Goal: Task Accomplishment & Management: Complete application form

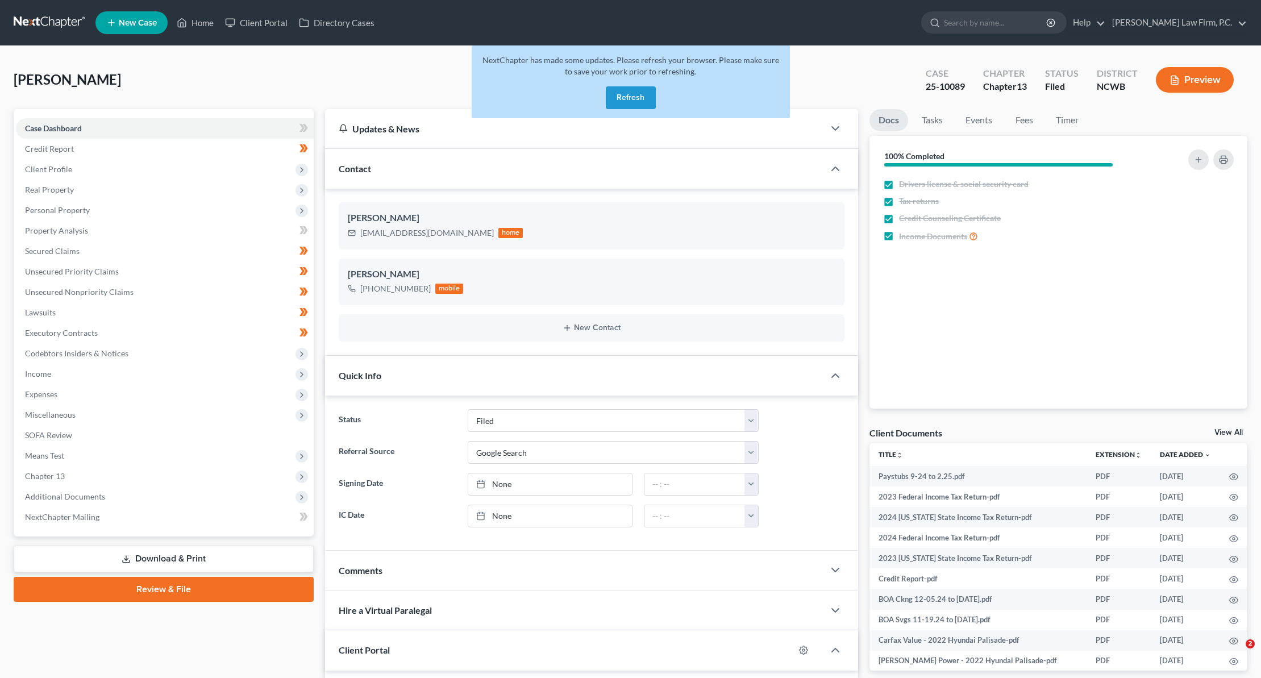
select select "3"
select select "4"
click at [196, 23] on link "Home" at bounding box center [195, 23] width 48 height 20
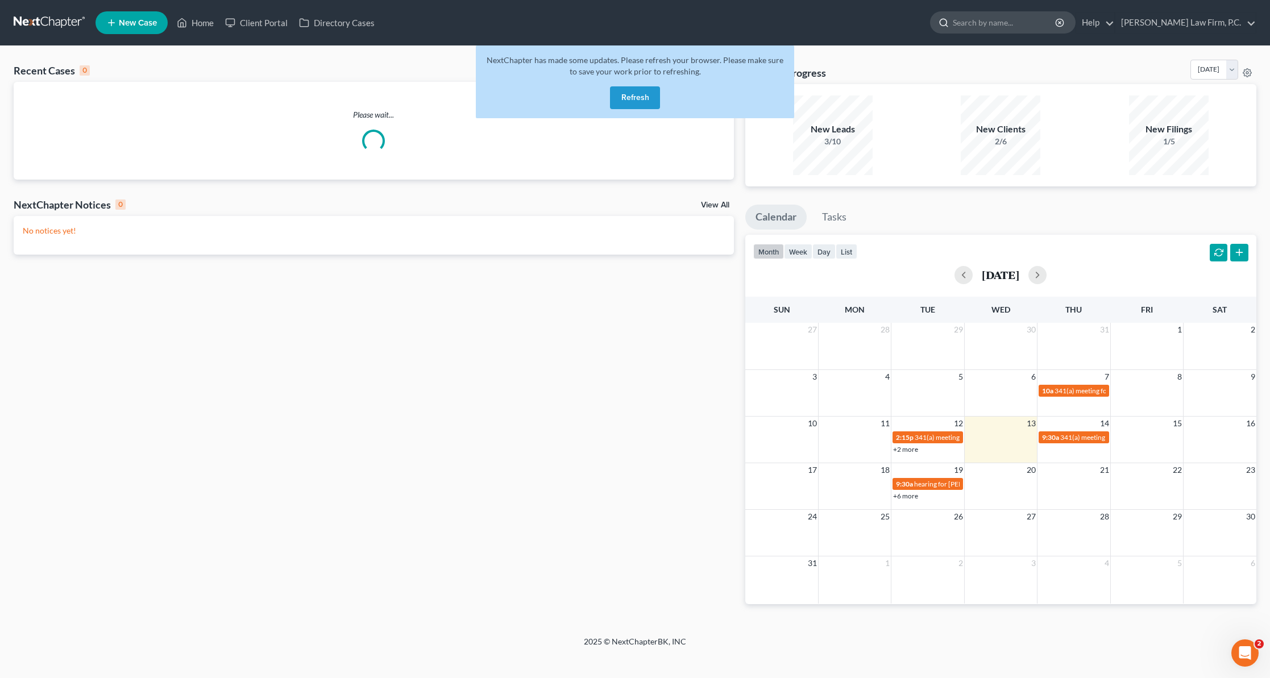
click at [1026, 23] on input "search" at bounding box center [1005, 22] width 104 height 21
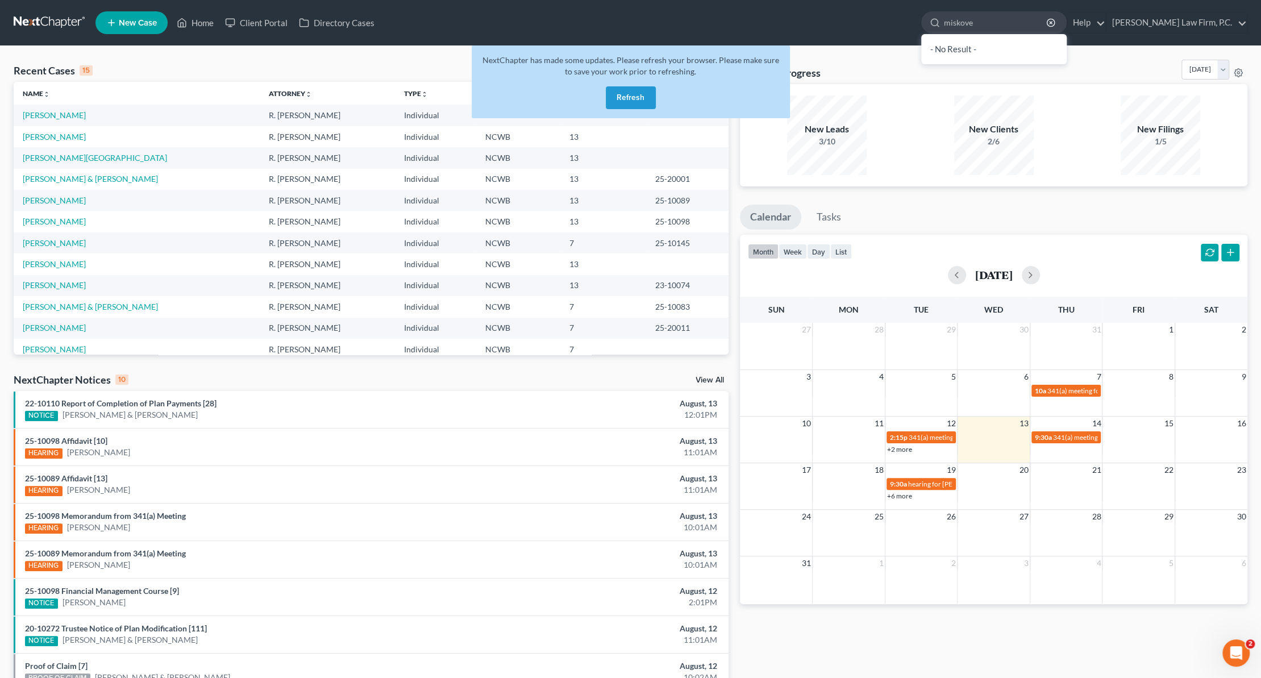
type input "miskove"
click at [621, 94] on button "Refresh" at bounding box center [631, 97] width 50 height 23
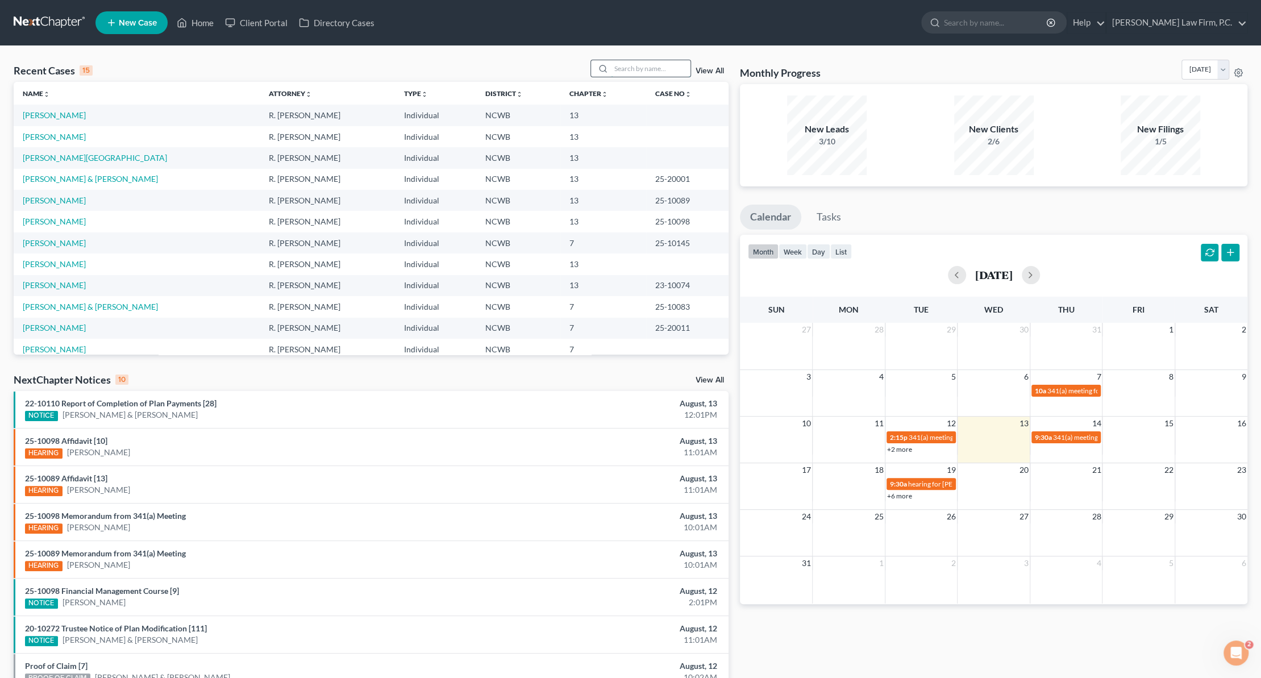
click at [637, 68] on input "search" at bounding box center [651, 68] width 80 height 16
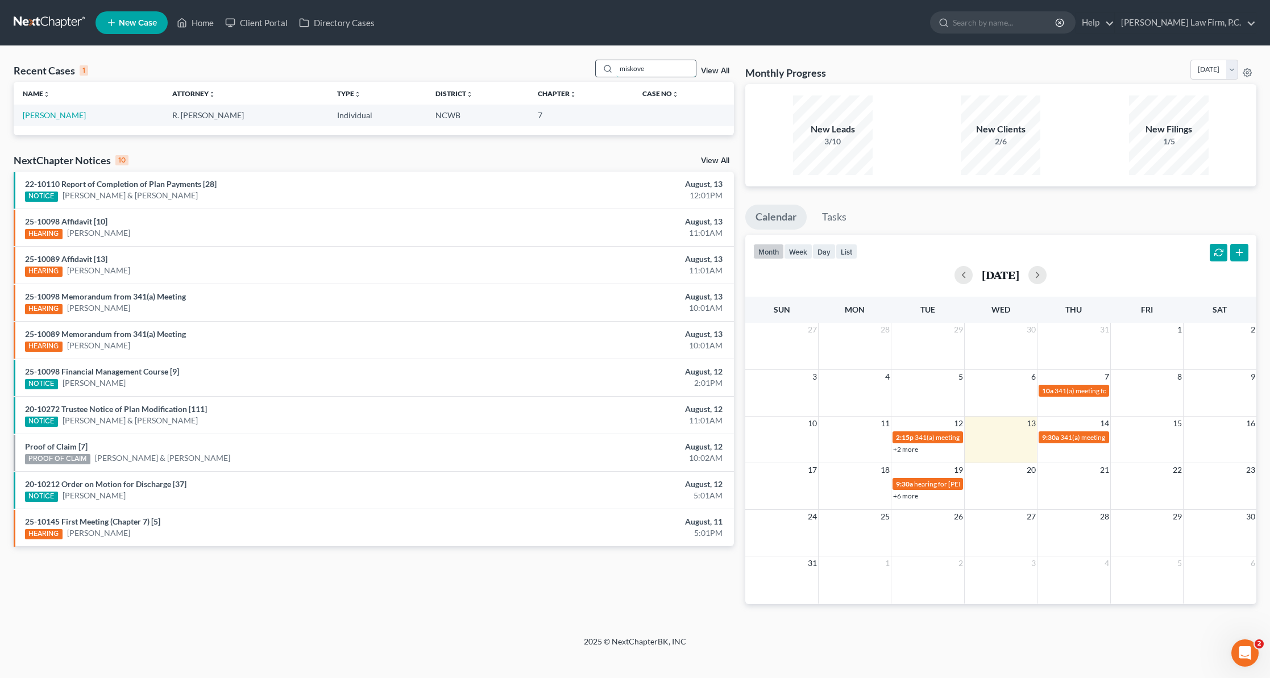
type input "miskove"
click at [43, 115] on link "[PERSON_NAME]" at bounding box center [54, 115] width 63 height 10
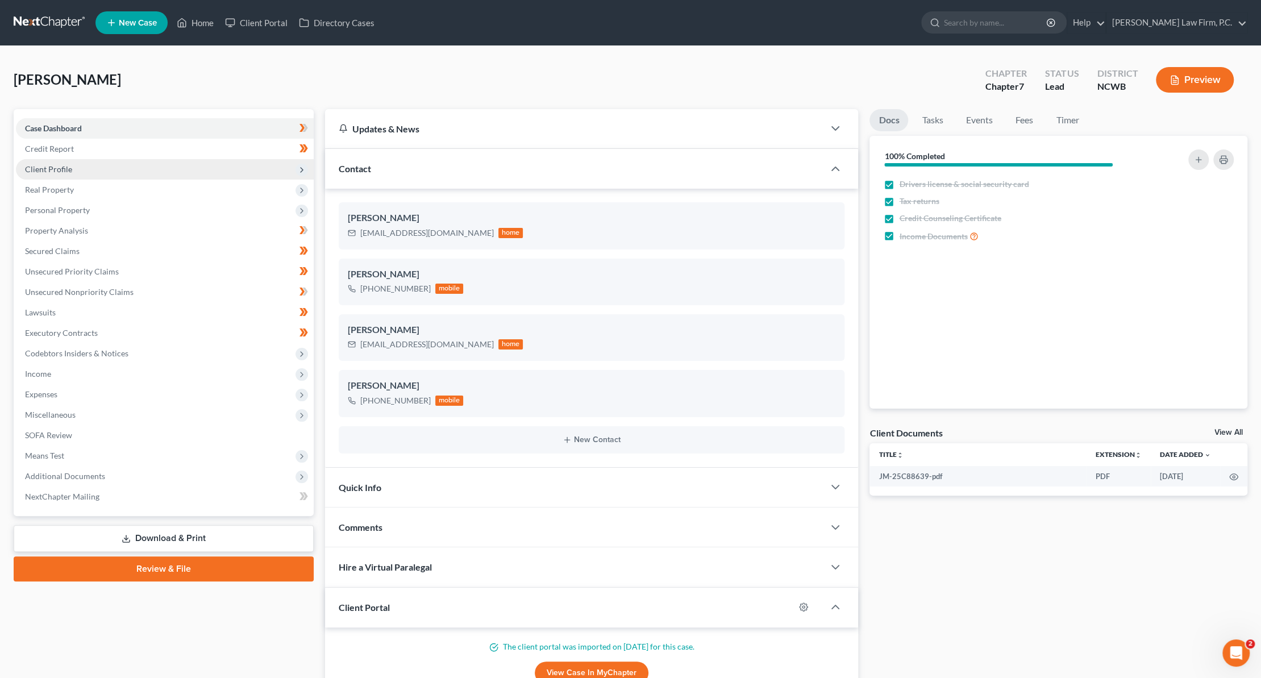
click at [44, 166] on span "Client Profile" at bounding box center [48, 169] width 47 height 10
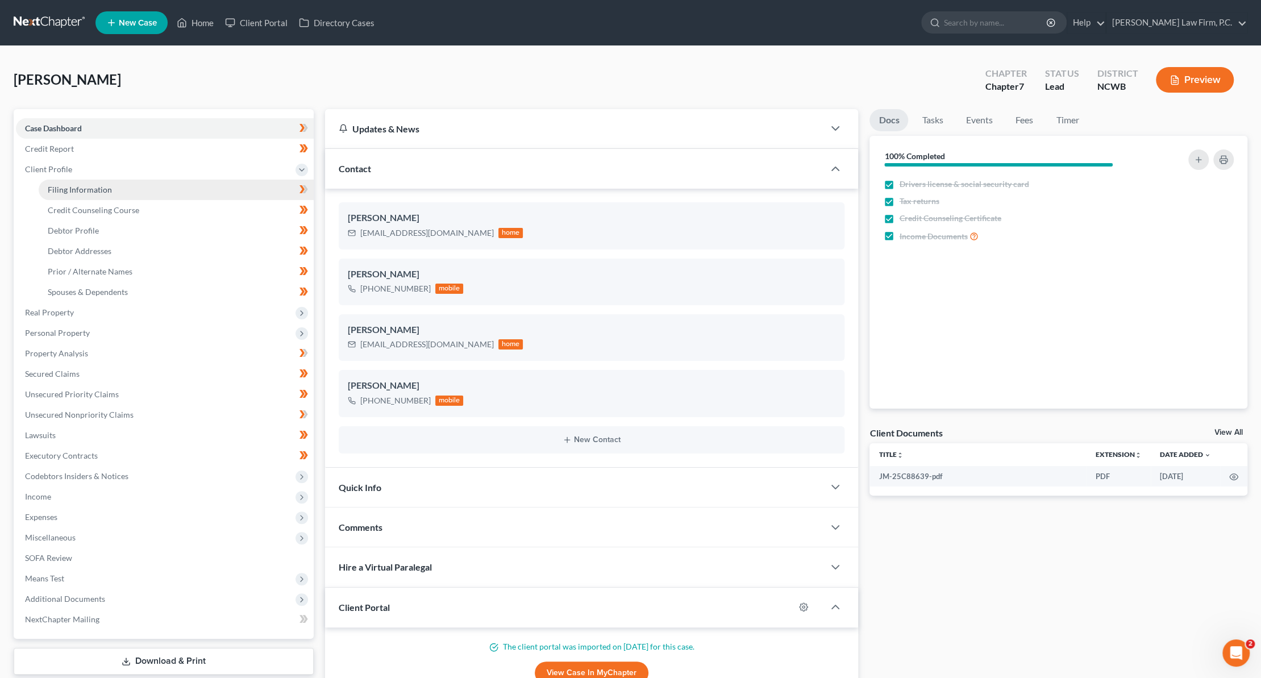
click at [69, 192] on span "Filing Information" at bounding box center [80, 190] width 64 height 10
select select "1"
select select "0"
select select "28"
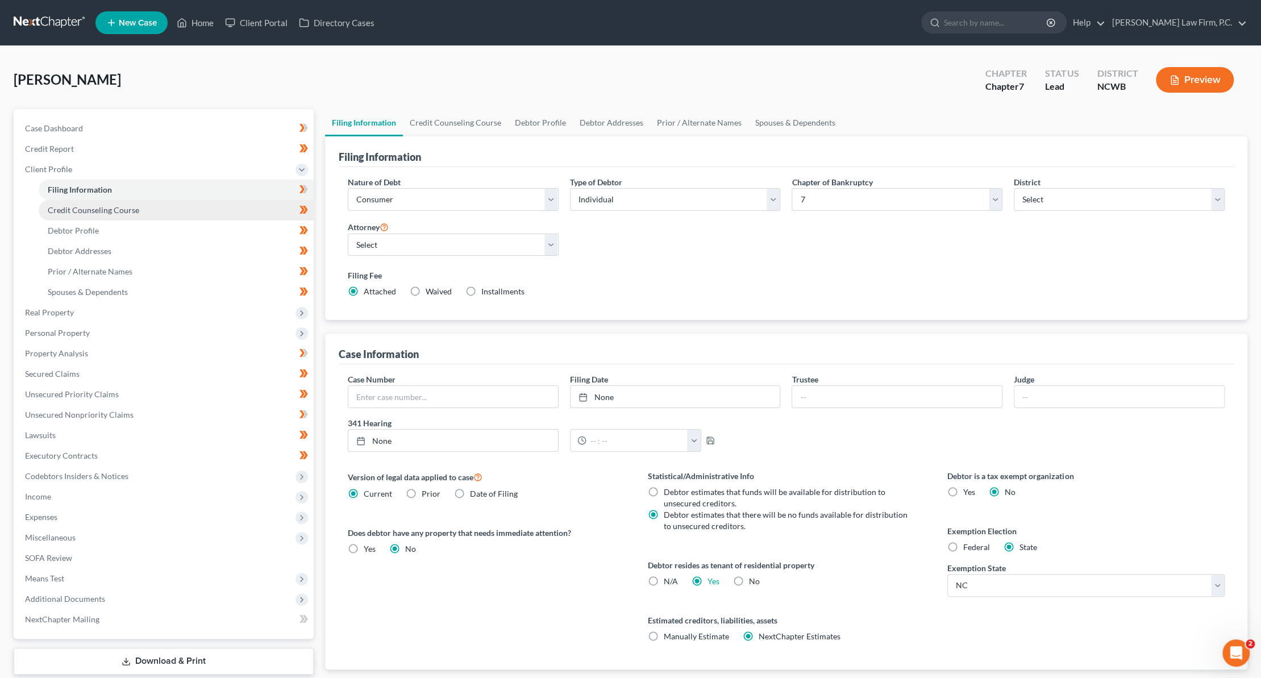
click at [84, 207] on span "Credit Counseling Course" at bounding box center [94, 210] width 92 height 10
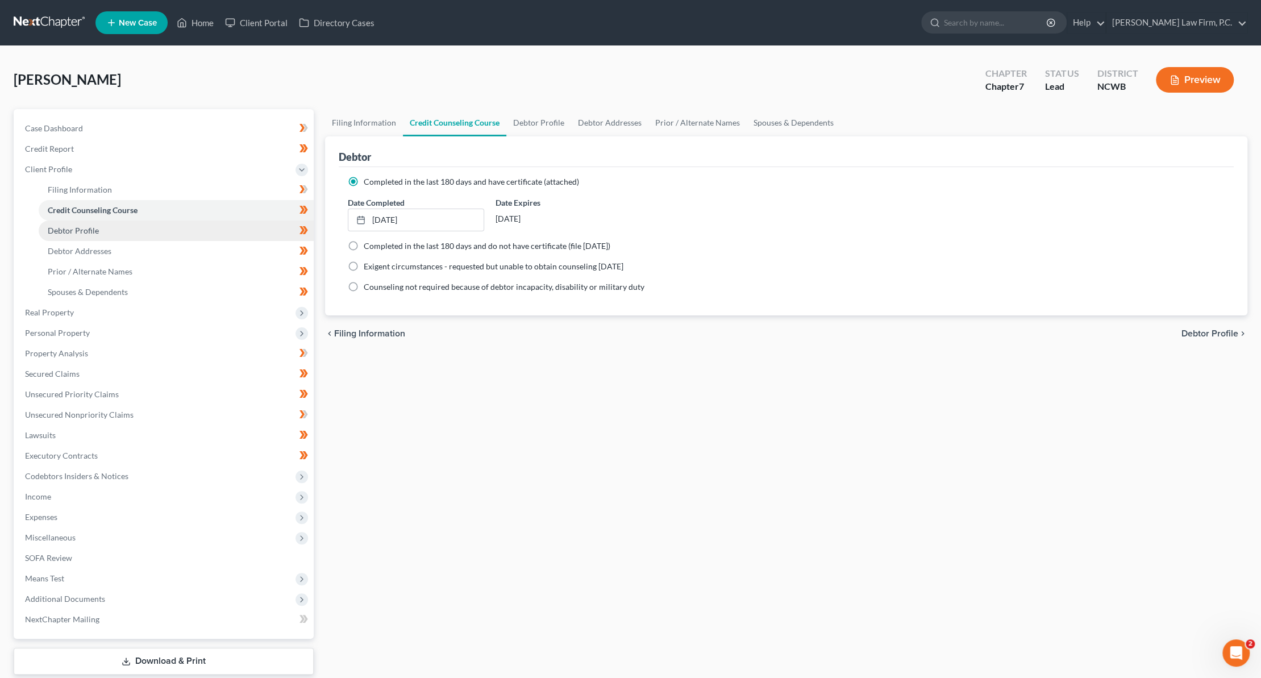
click at [70, 232] on span "Debtor Profile" at bounding box center [73, 231] width 51 height 10
select select "0"
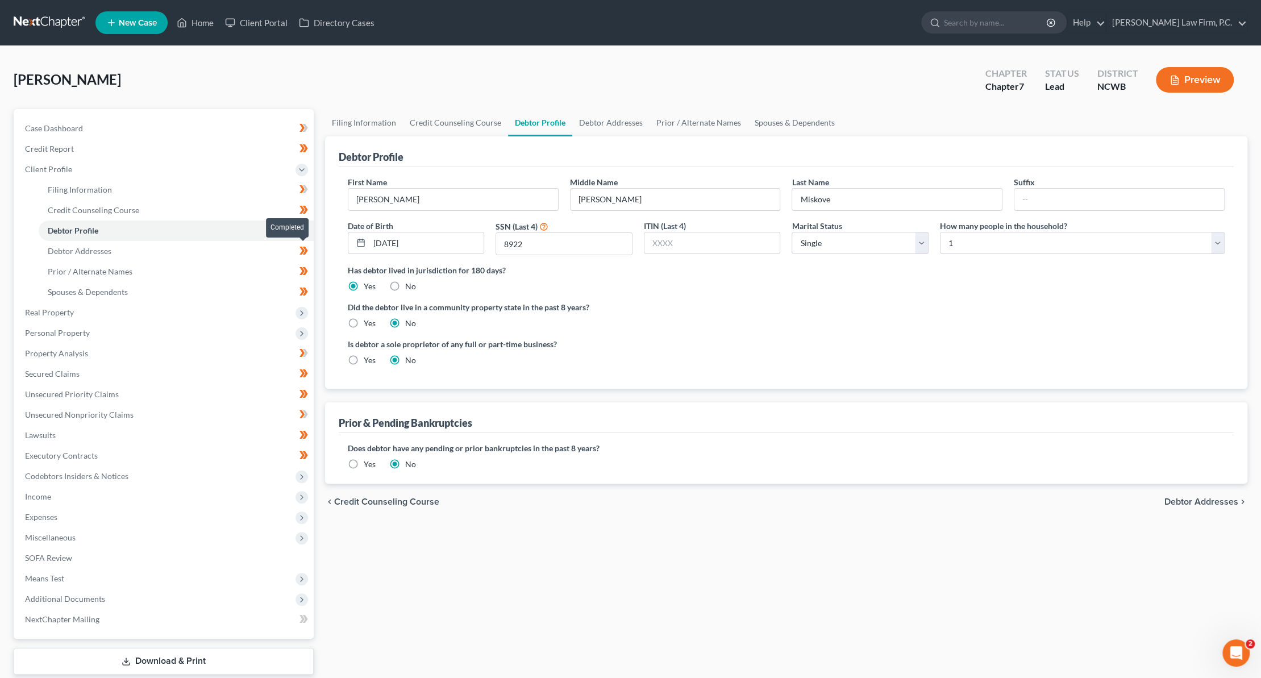
click at [302, 247] on icon at bounding box center [302, 251] width 5 height 8
click at [300, 268] on icon at bounding box center [304, 271] width 9 height 14
click at [301, 290] on icon at bounding box center [304, 292] width 9 height 14
click at [206, 184] on link "Filing Information" at bounding box center [176, 190] width 275 height 20
select select "1"
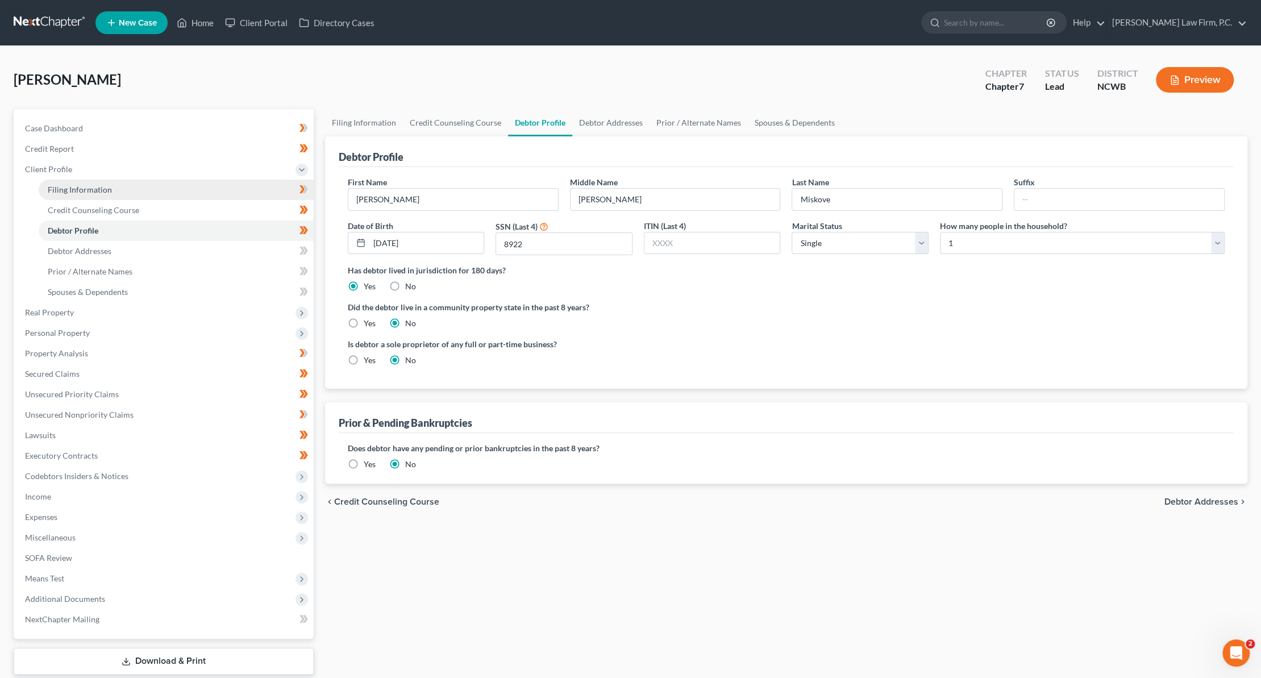
select select "0"
select select "59"
select select "0"
select select "28"
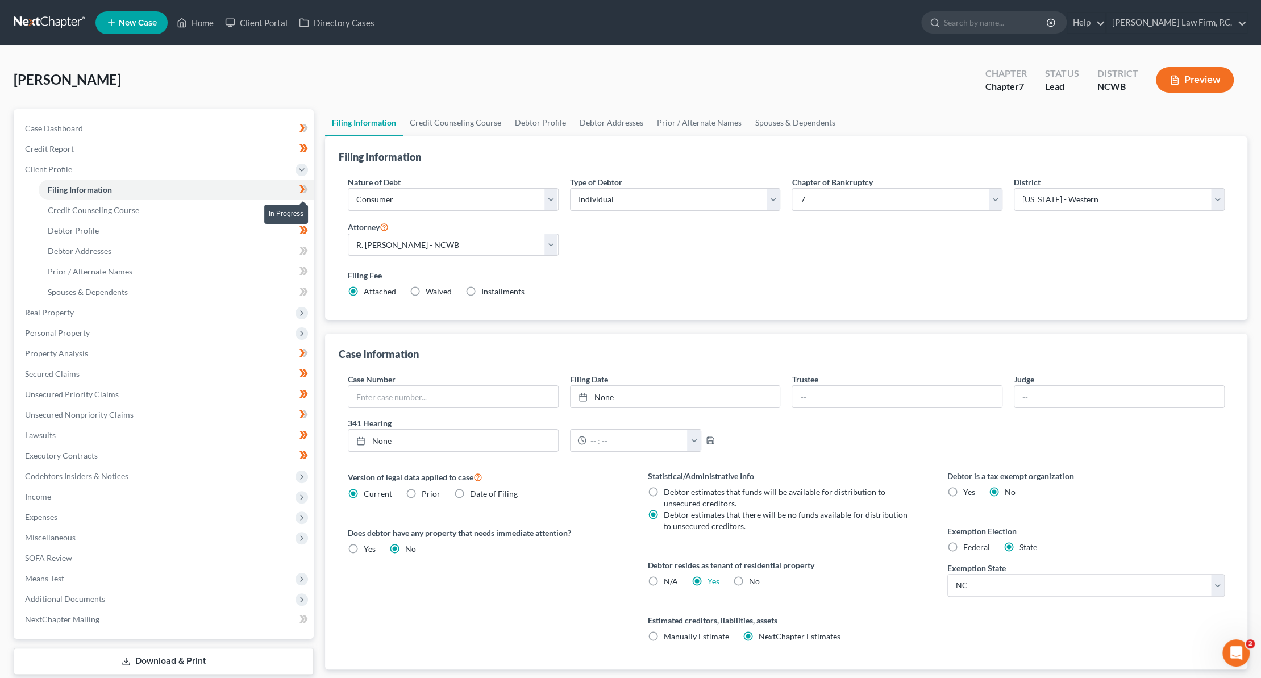
click at [301, 187] on icon at bounding box center [302, 189] width 5 height 8
click at [98, 233] on link "Debtor Profile" at bounding box center [176, 231] width 275 height 20
select select "0"
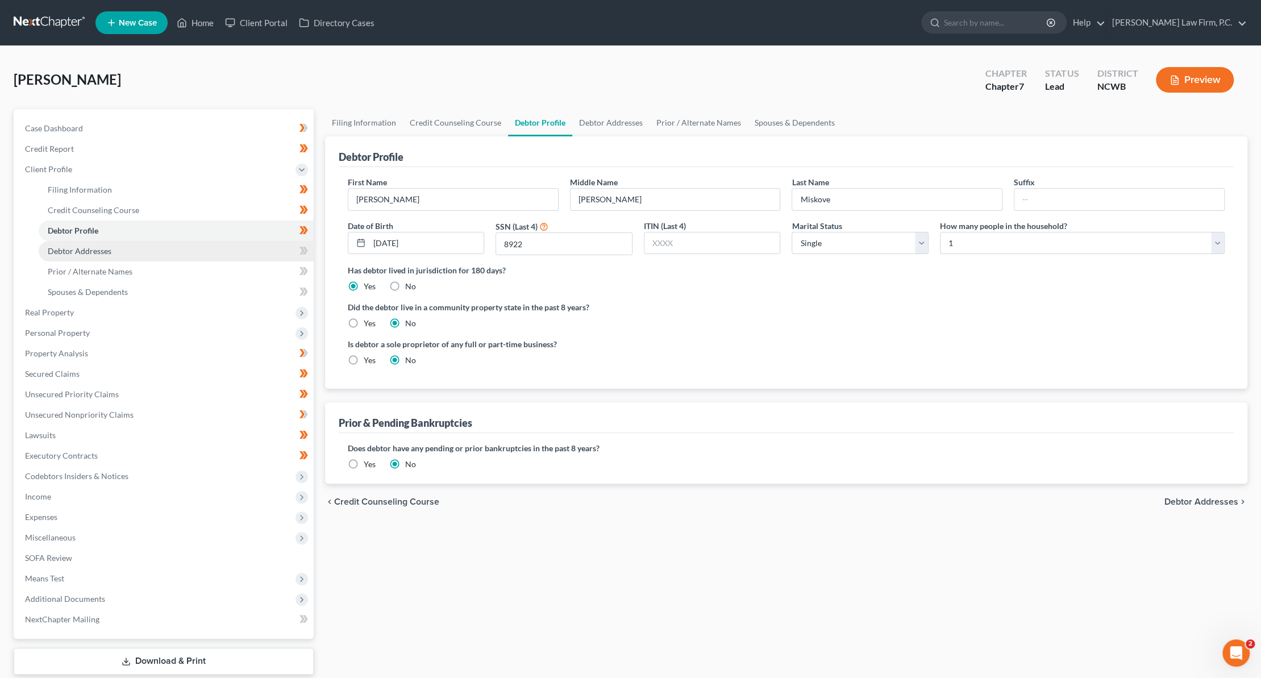
click at [223, 253] on link "Debtor Addresses" at bounding box center [176, 251] width 275 height 20
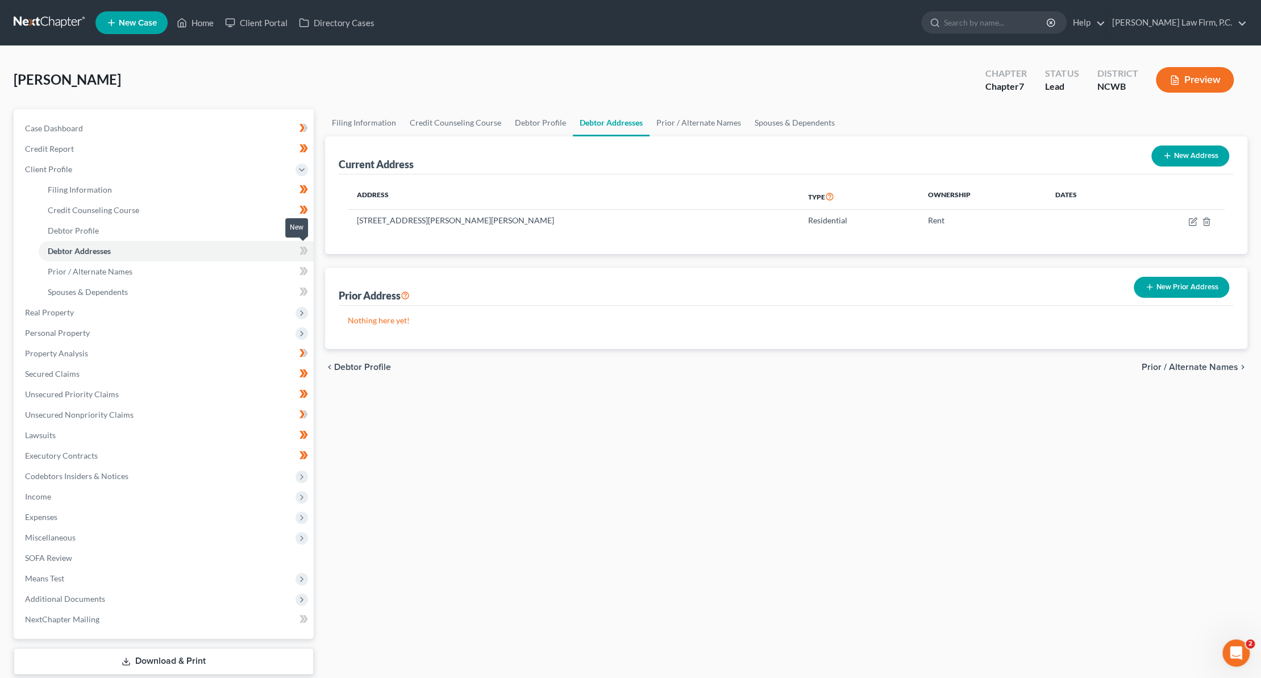
click at [305, 251] on icon at bounding box center [304, 251] width 5 height 8
click at [43, 314] on span "Real Property" at bounding box center [49, 312] width 49 height 10
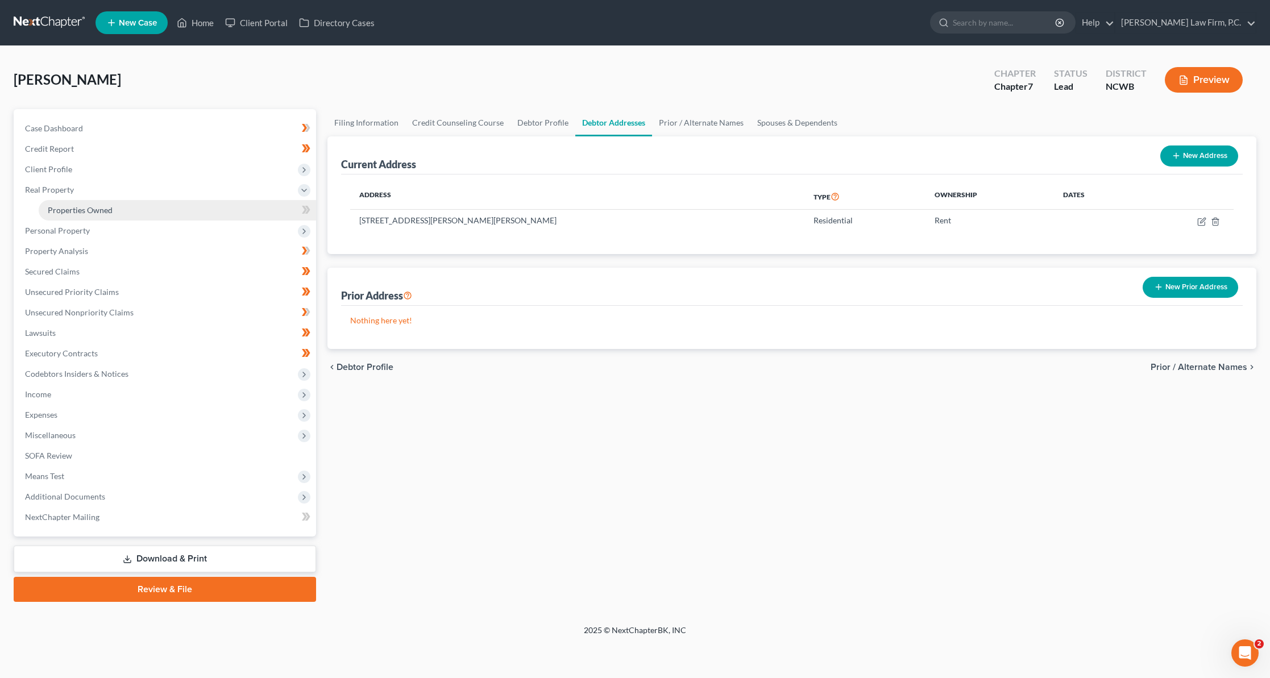
click at [83, 209] on span "Properties Owned" at bounding box center [80, 210] width 65 height 10
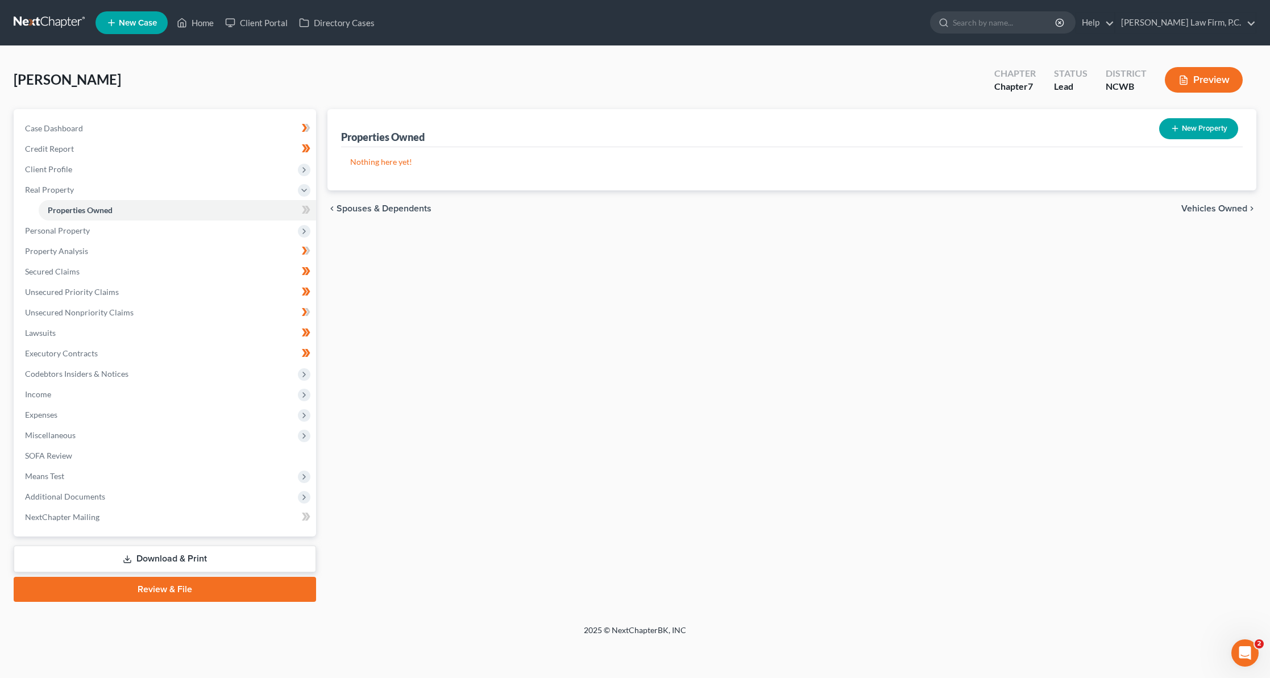
click at [303, 207] on div "New" at bounding box center [296, 201] width 23 height 19
click at [306, 210] on div "New" at bounding box center [296, 201] width 23 height 19
click at [53, 231] on span "Personal Property" at bounding box center [57, 231] width 65 height 10
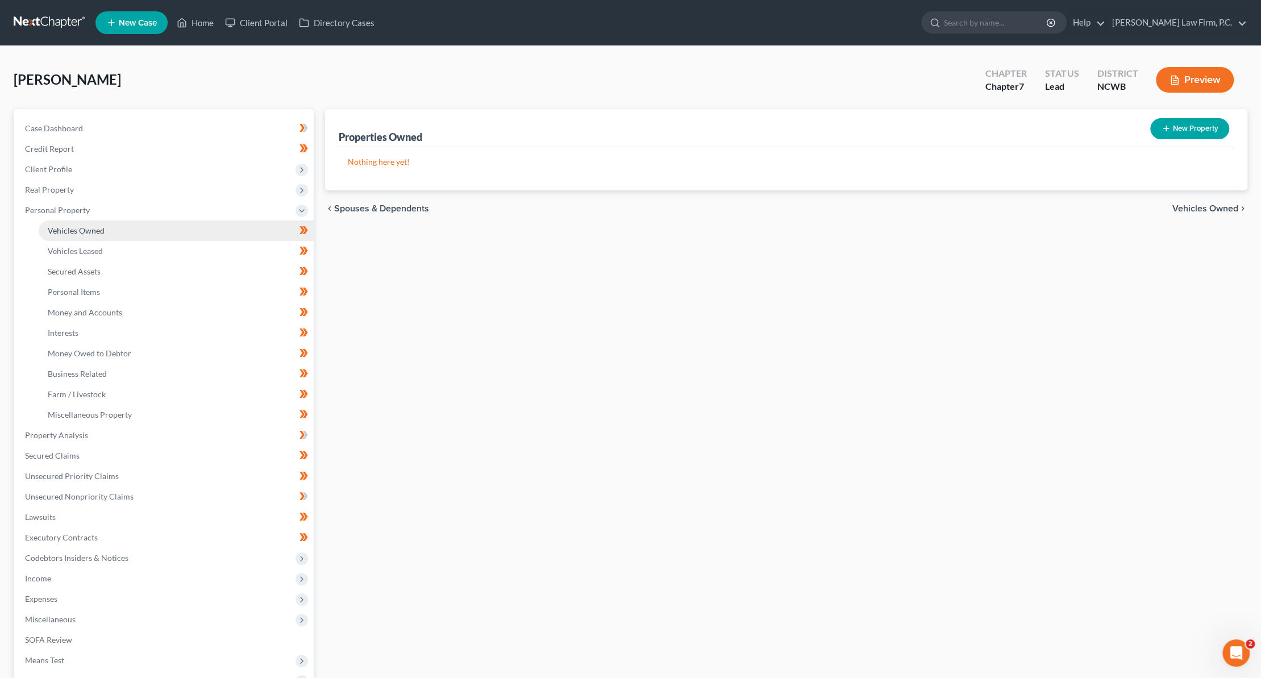
click at [82, 231] on span "Vehicles Owned" at bounding box center [76, 231] width 57 height 10
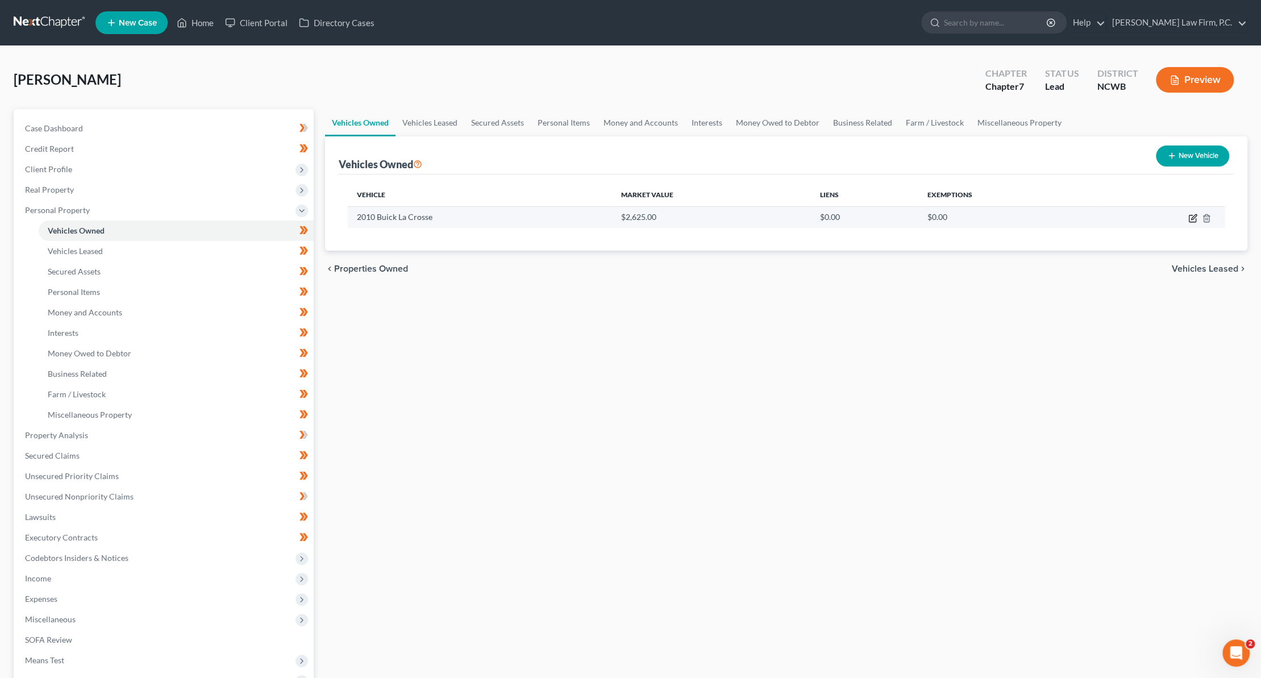
click at [1192, 219] on icon "button" at bounding box center [1192, 218] width 9 height 9
select select "0"
select select "16"
select select "2"
select select "0"
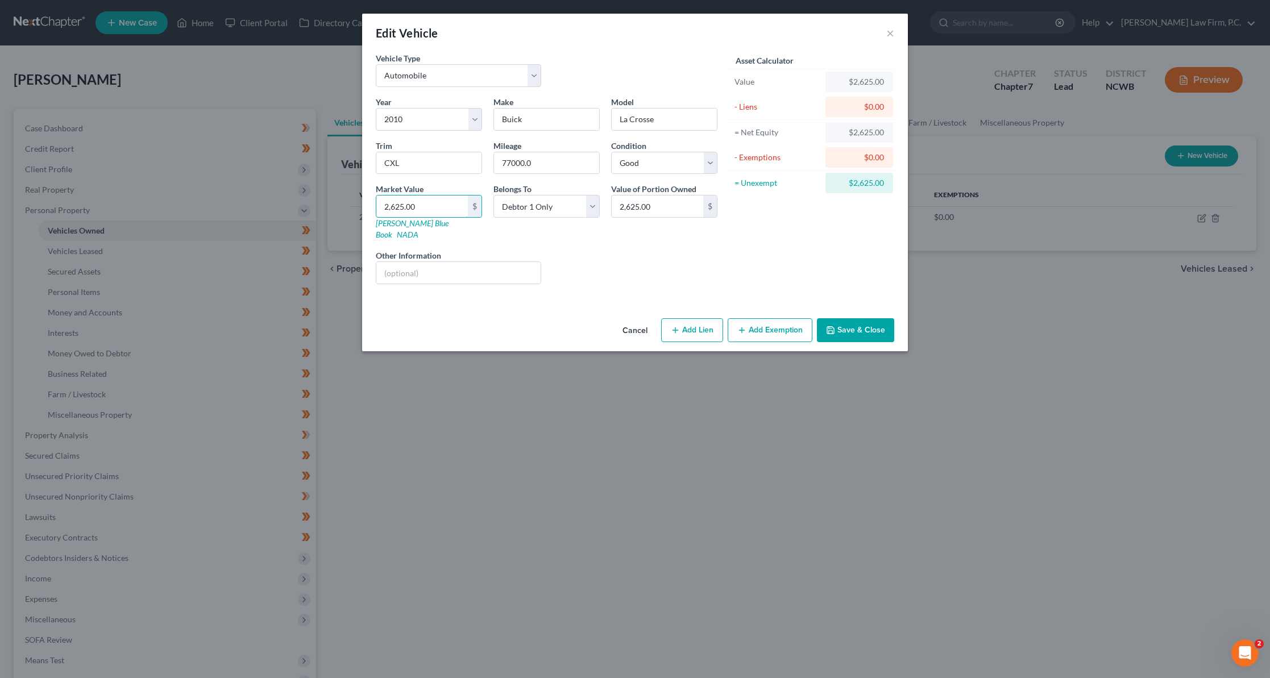
type input "3"
type input "3.00"
type input "35"
type input "35.00"
type input "350"
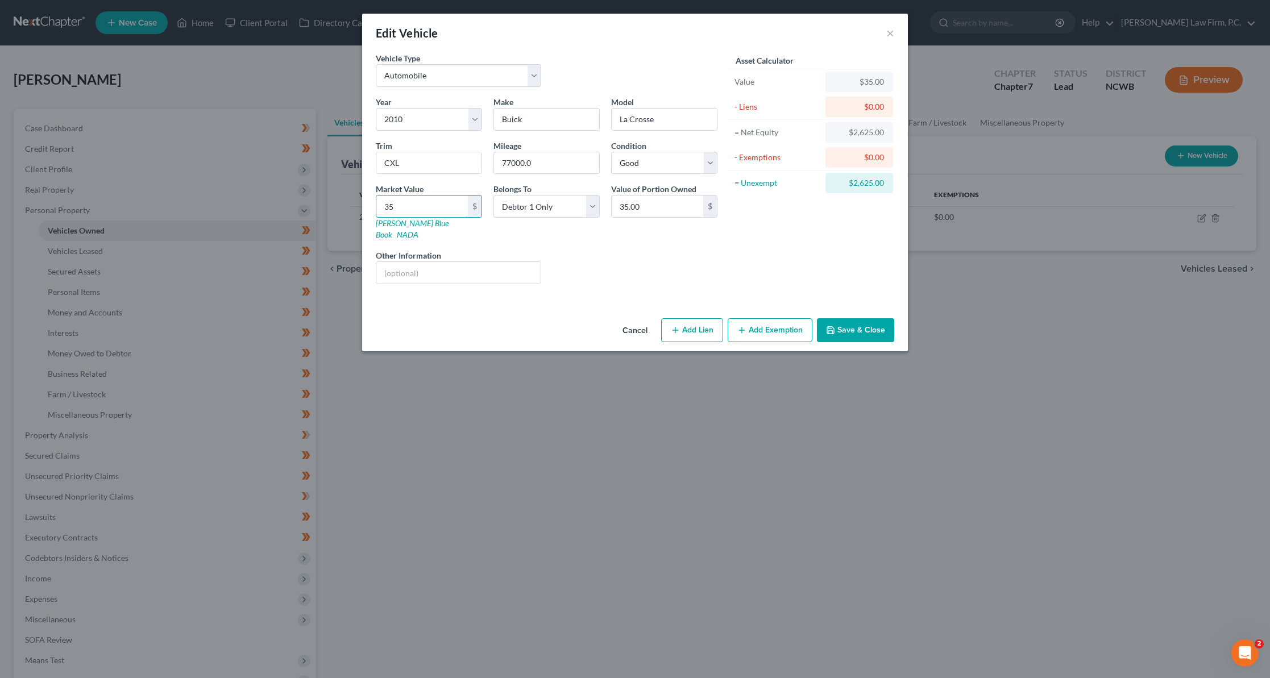
type input "350.00"
type input "3500"
type input "3,500.00"
type input "3,500"
click at [777, 318] on button "Add Exemption" at bounding box center [769, 330] width 85 height 24
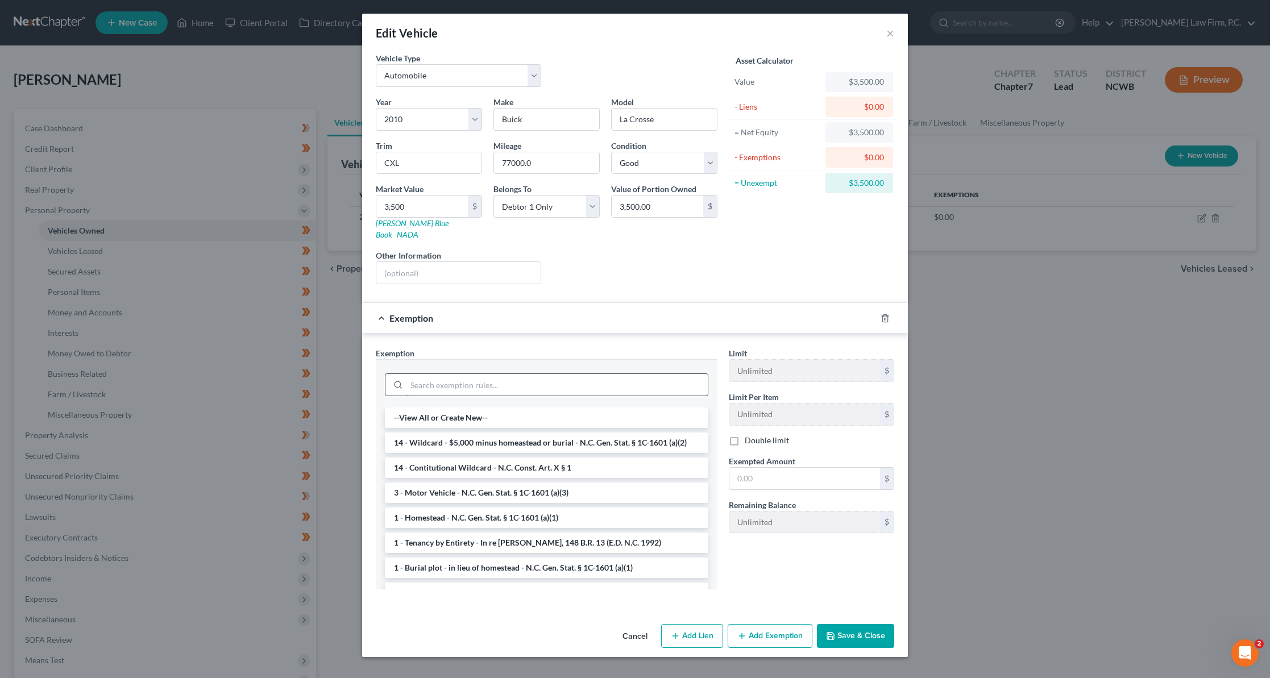
click at [541, 374] on input "search" at bounding box center [556, 385] width 301 height 22
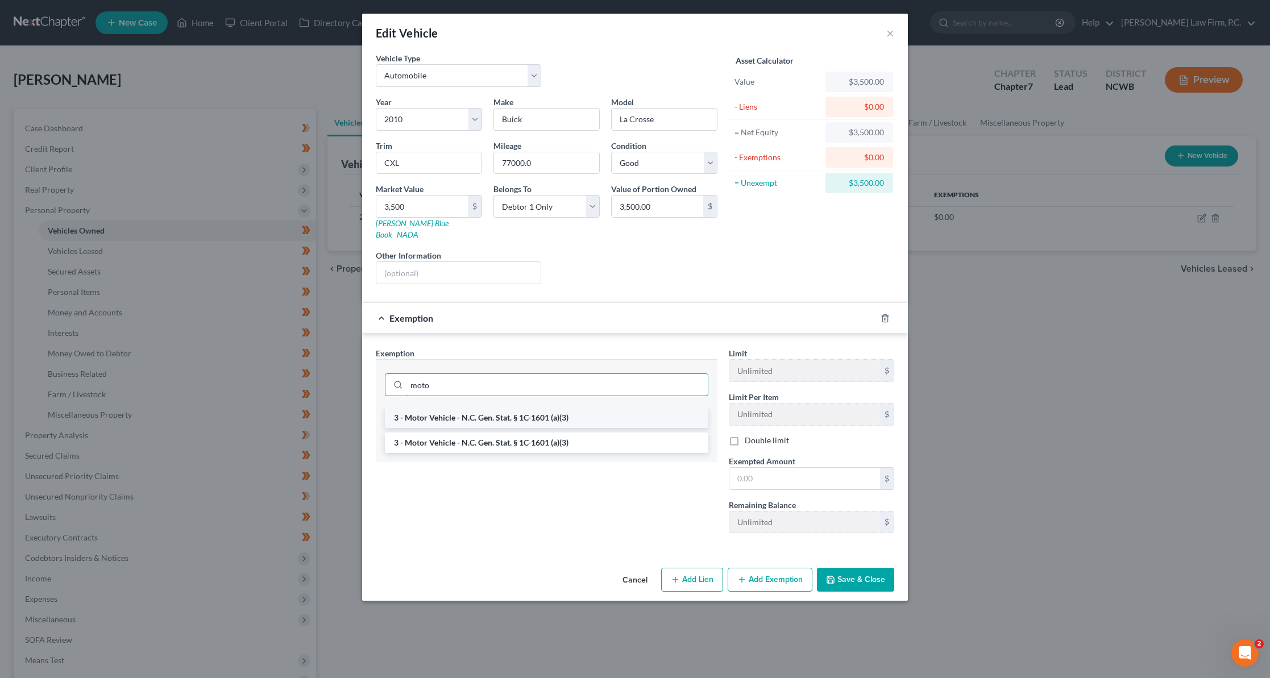
type input "moto"
click at [509, 407] on li "3 - Motor Vehicle - N.C. Gen. Stat. § 1C-1601 (a)(3)" at bounding box center [546, 417] width 323 height 20
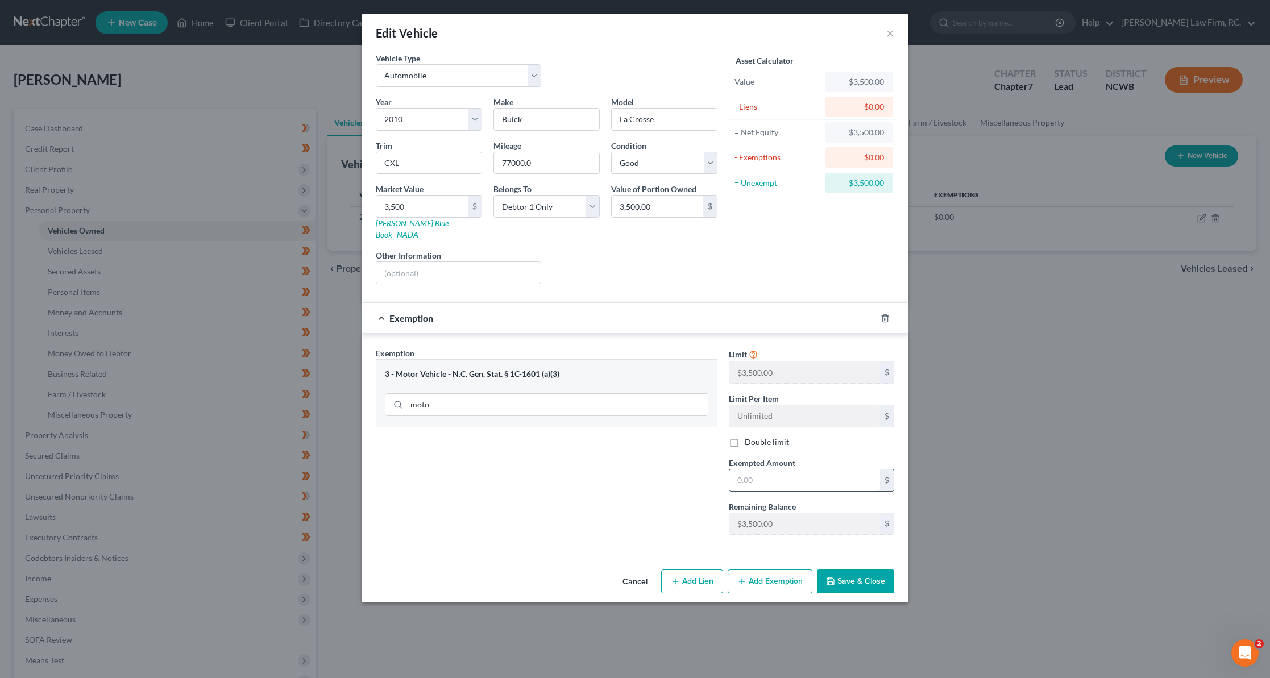
click at [775, 469] on input "text" at bounding box center [804, 480] width 151 height 22
type input "3,500"
drag, startPoint x: 848, startPoint y: 567, endPoint x: 822, endPoint y: 556, distance: 27.8
click at [848, 569] on button "Save & Close" at bounding box center [855, 581] width 77 height 24
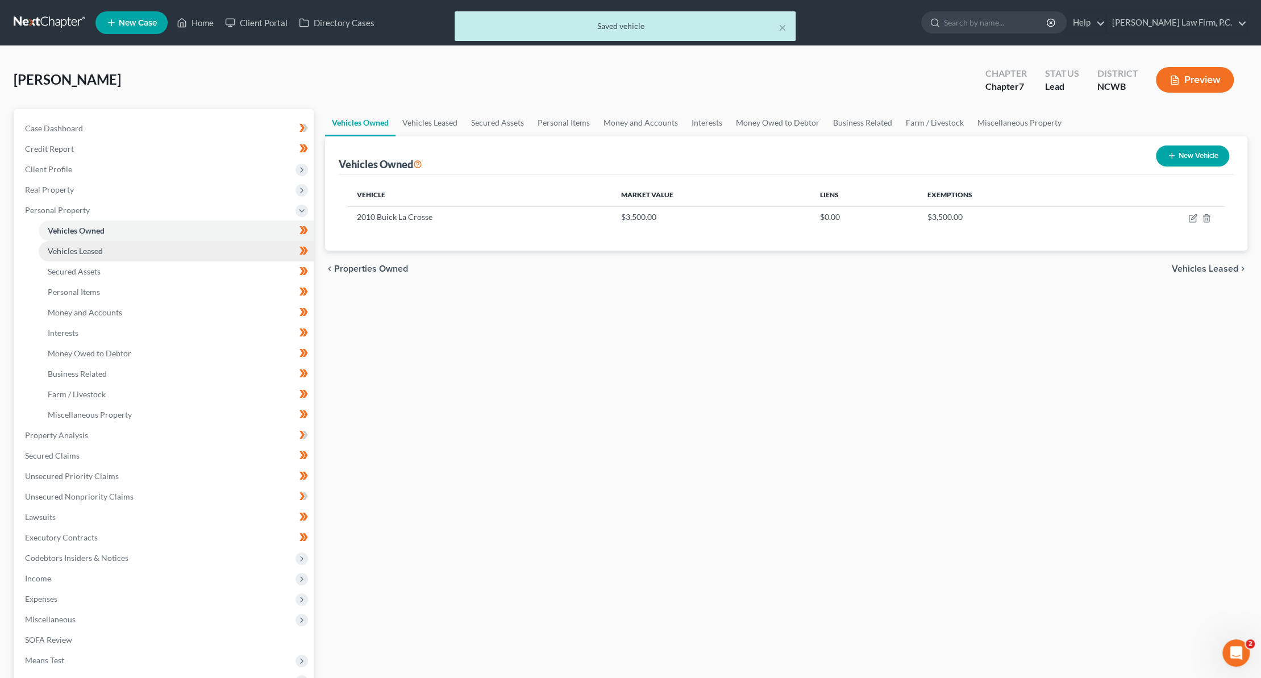
click at [72, 251] on span "Vehicles Leased" at bounding box center [75, 251] width 55 height 10
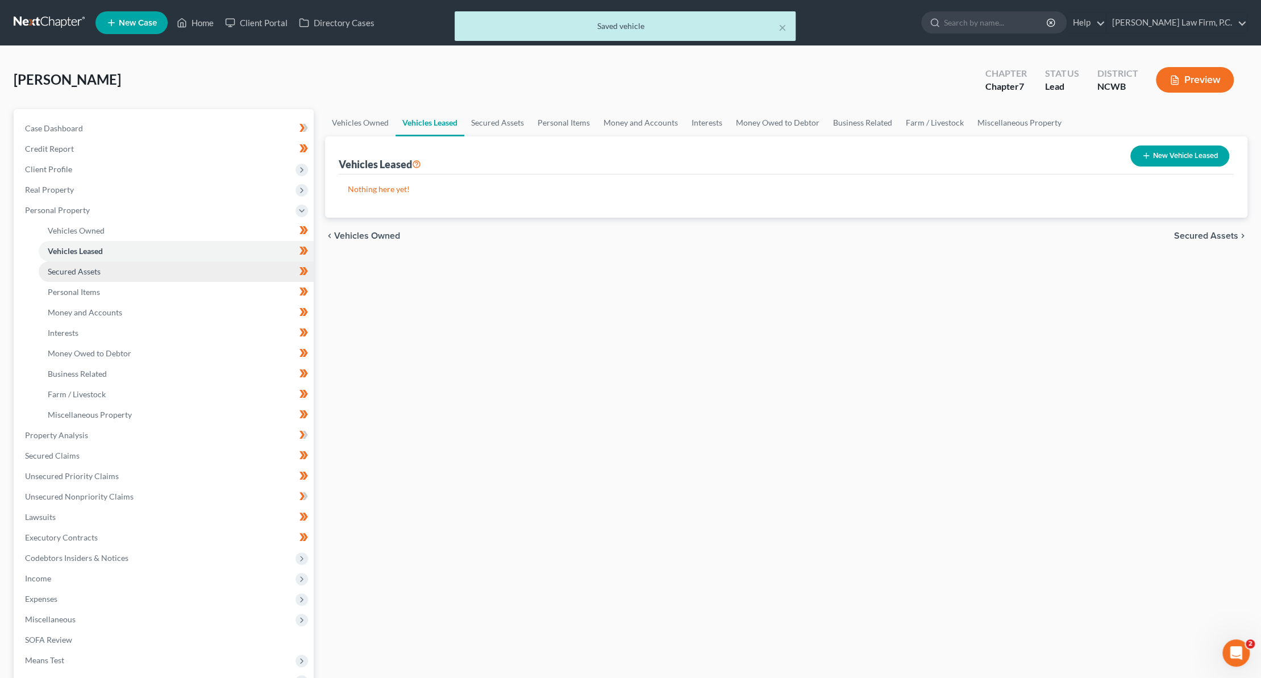
click at [63, 271] on span "Secured Assets" at bounding box center [74, 272] width 53 height 10
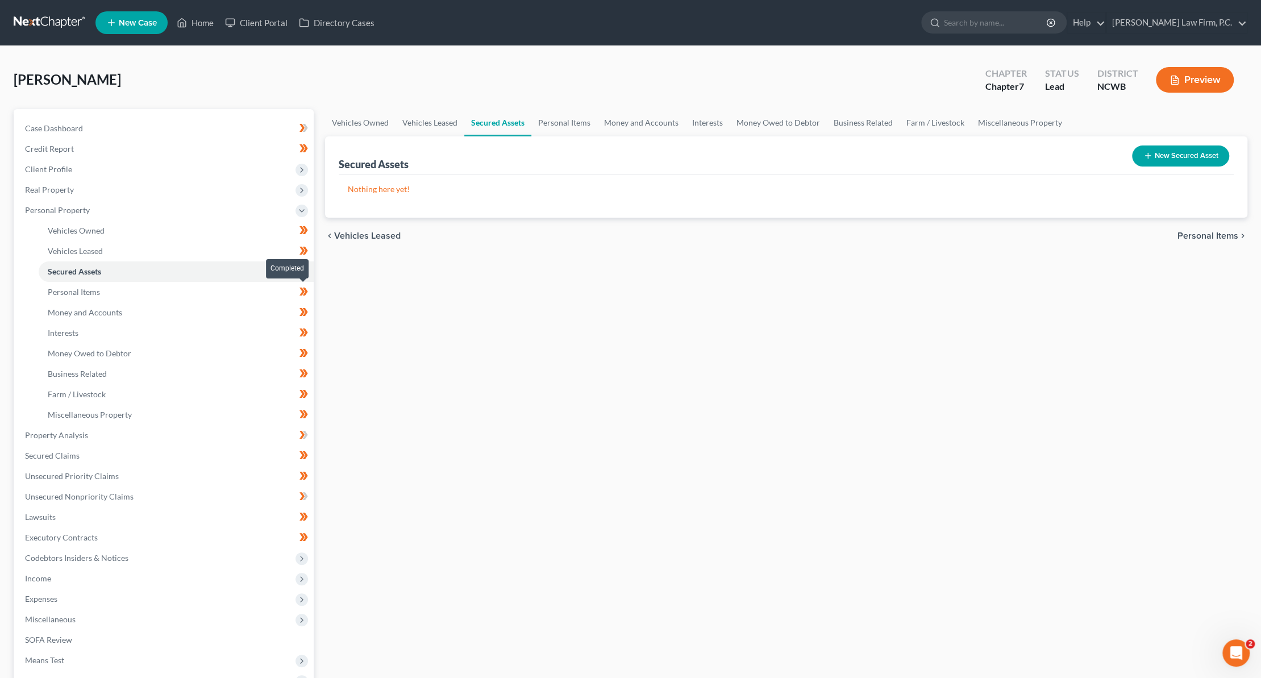
click at [302, 290] on icon at bounding box center [302, 292] width 5 height 8
click at [305, 313] on icon at bounding box center [304, 312] width 5 height 8
click at [305, 332] on icon at bounding box center [304, 332] width 5 height 8
click at [301, 350] on icon at bounding box center [302, 353] width 5 height 8
click at [302, 369] on icon at bounding box center [304, 374] width 9 height 14
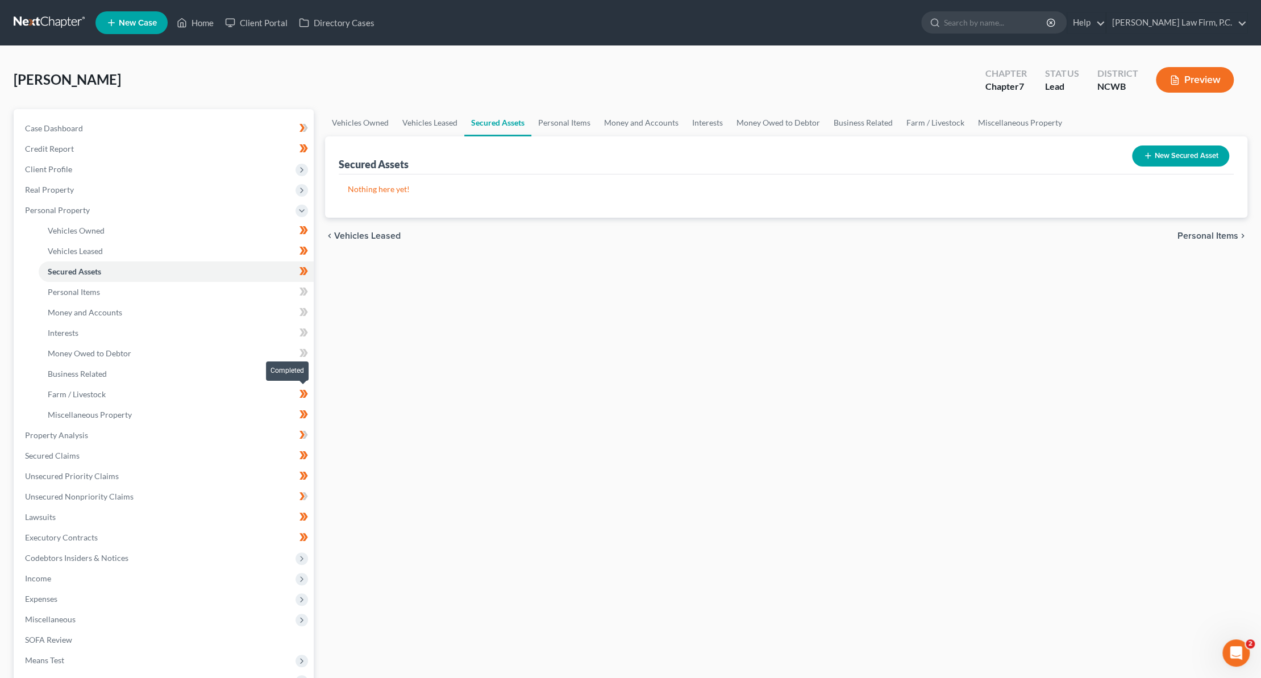
click at [303, 393] on icon at bounding box center [302, 394] width 5 height 8
click at [304, 413] on icon at bounding box center [304, 414] width 9 height 14
click at [62, 313] on span "Money and Accounts" at bounding box center [85, 312] width 74 height 10
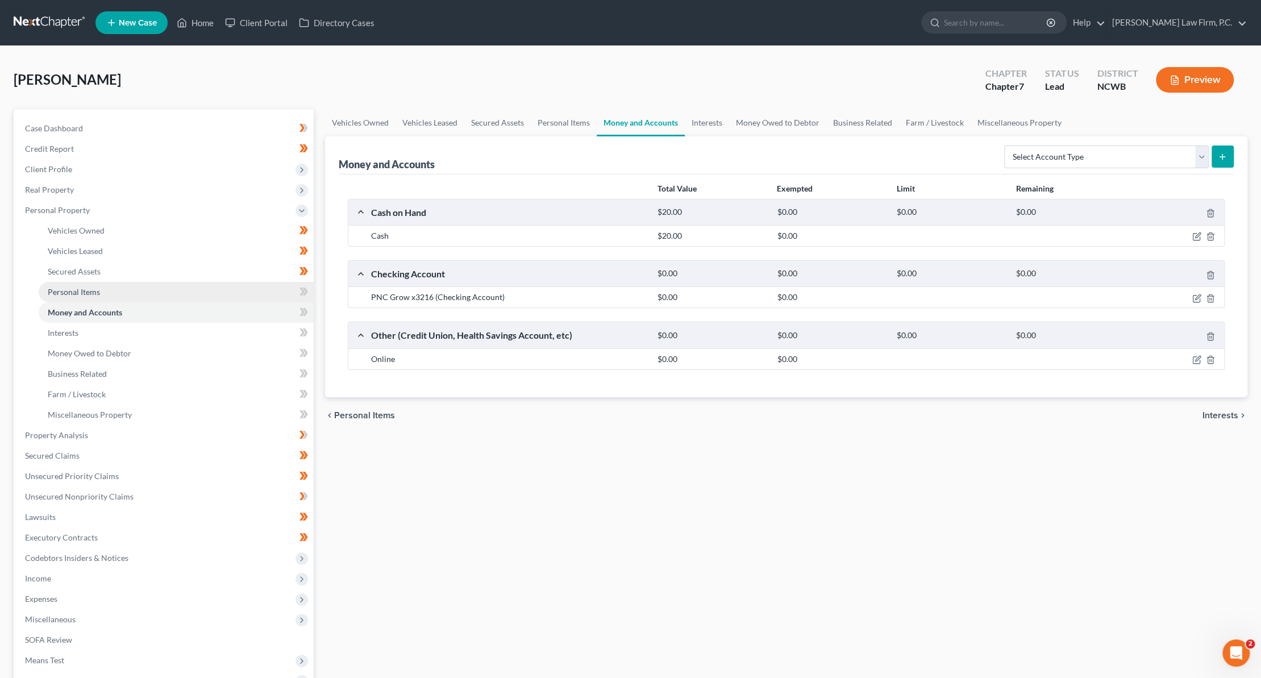
click at [63, 290] on span "Personal Items" at bounding box center [74, 292] width 52 height 10
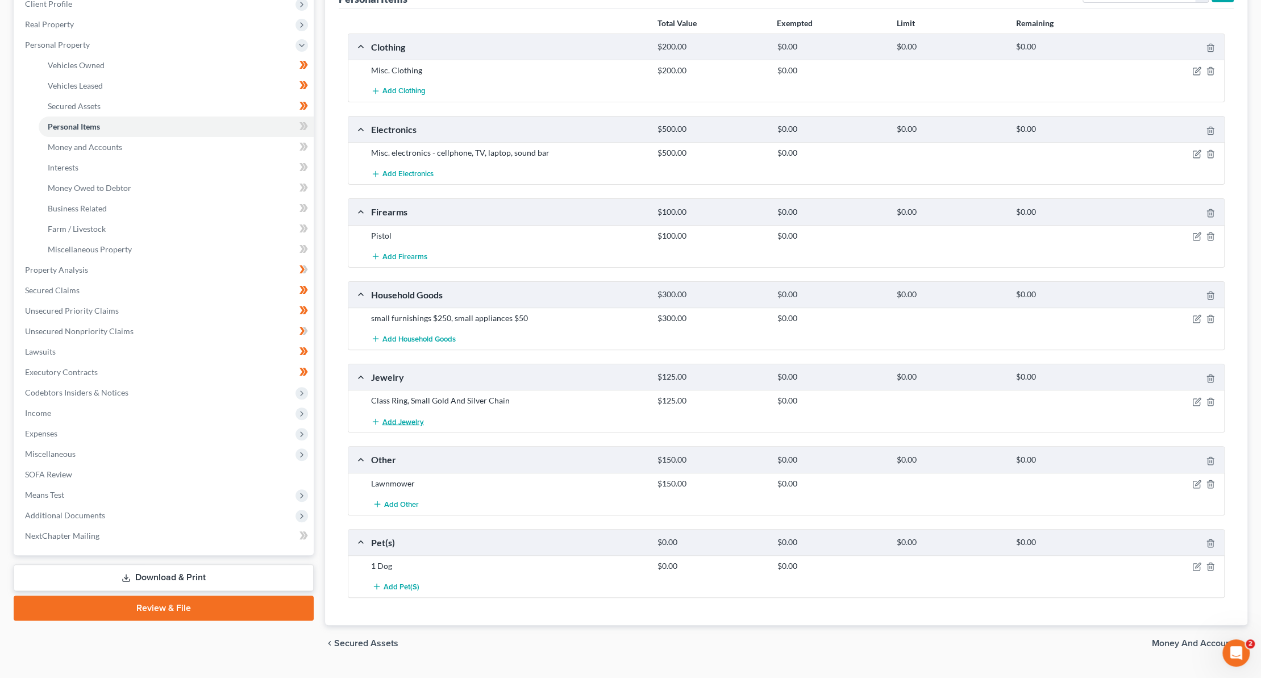
scroll to position [170, 0]
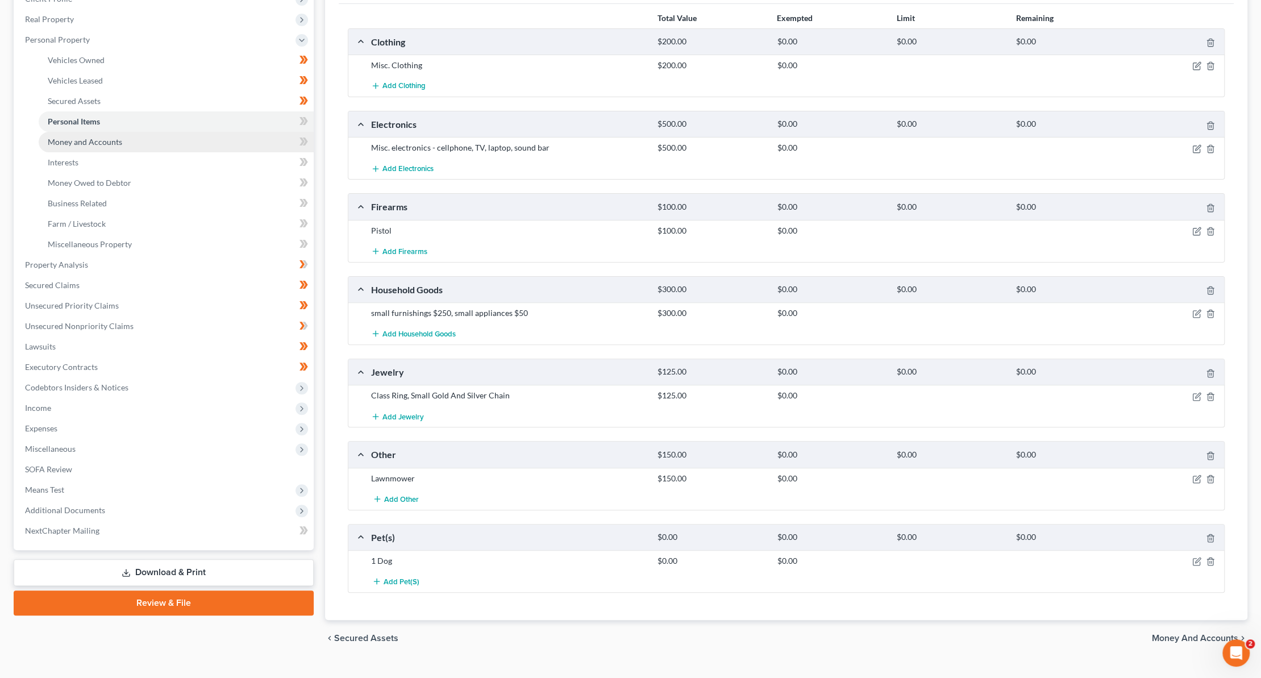
click at [65, 138] on span "Money and Accounts" at bounding box center [85, 142] width 74 height 10
